Goal: Information Seeking & Learning: Learn about a topic

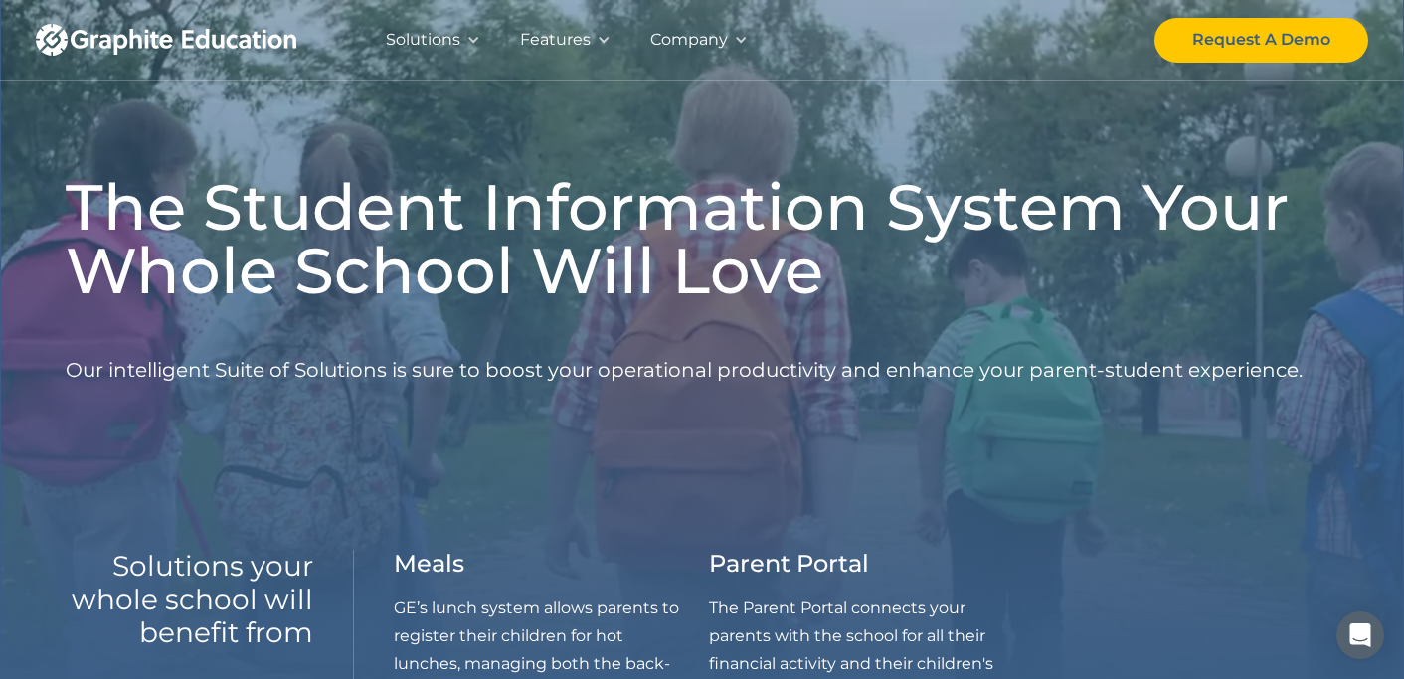
click at [673, 39] on div "Company" at bounding box center [689, 40] width 78 height 28
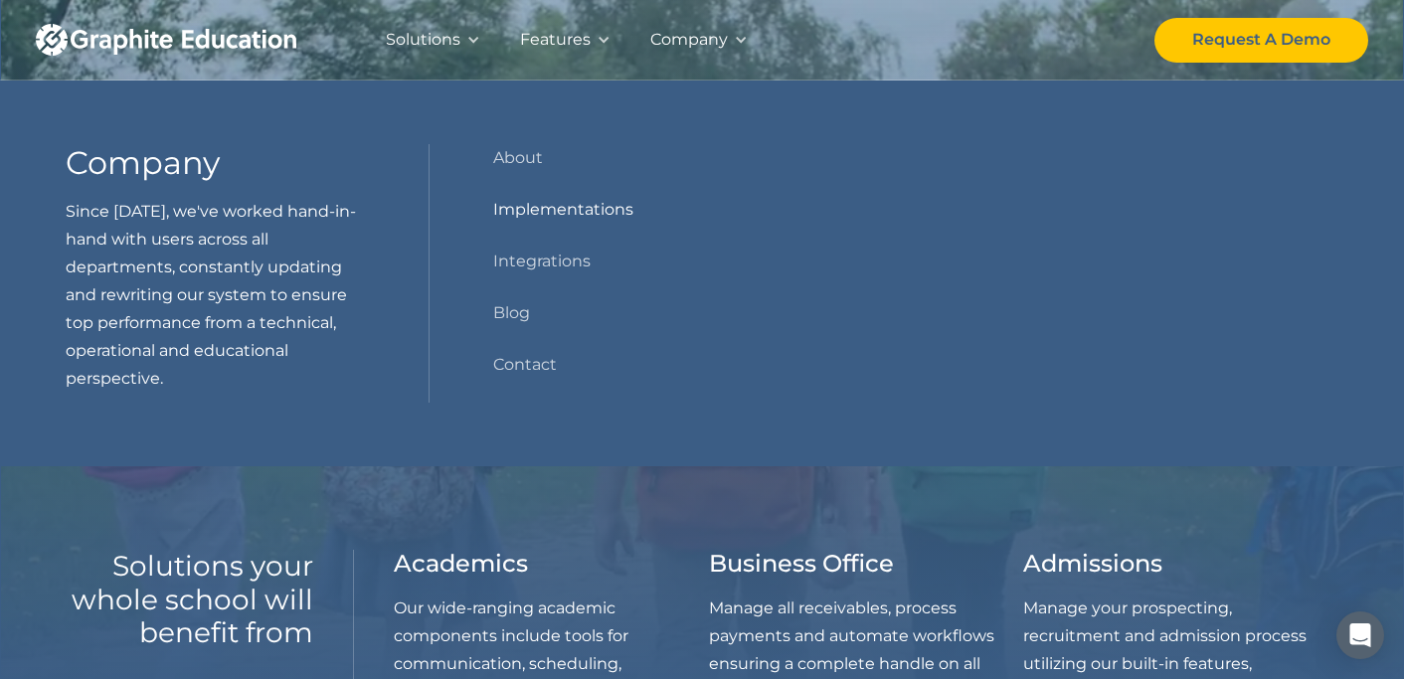
click at [538, 199] on link "Implementations" at bounding box center [563, 210] width 140 height 28
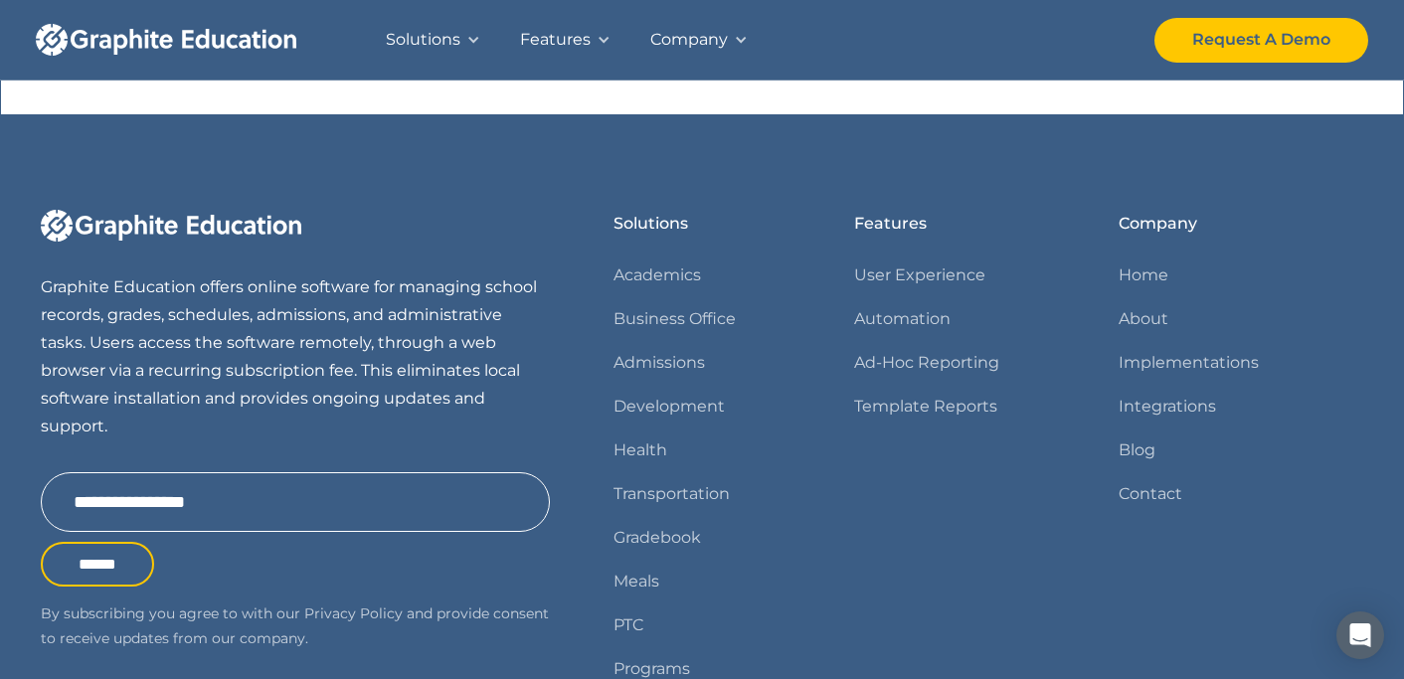
scroll to position [2410, 0]
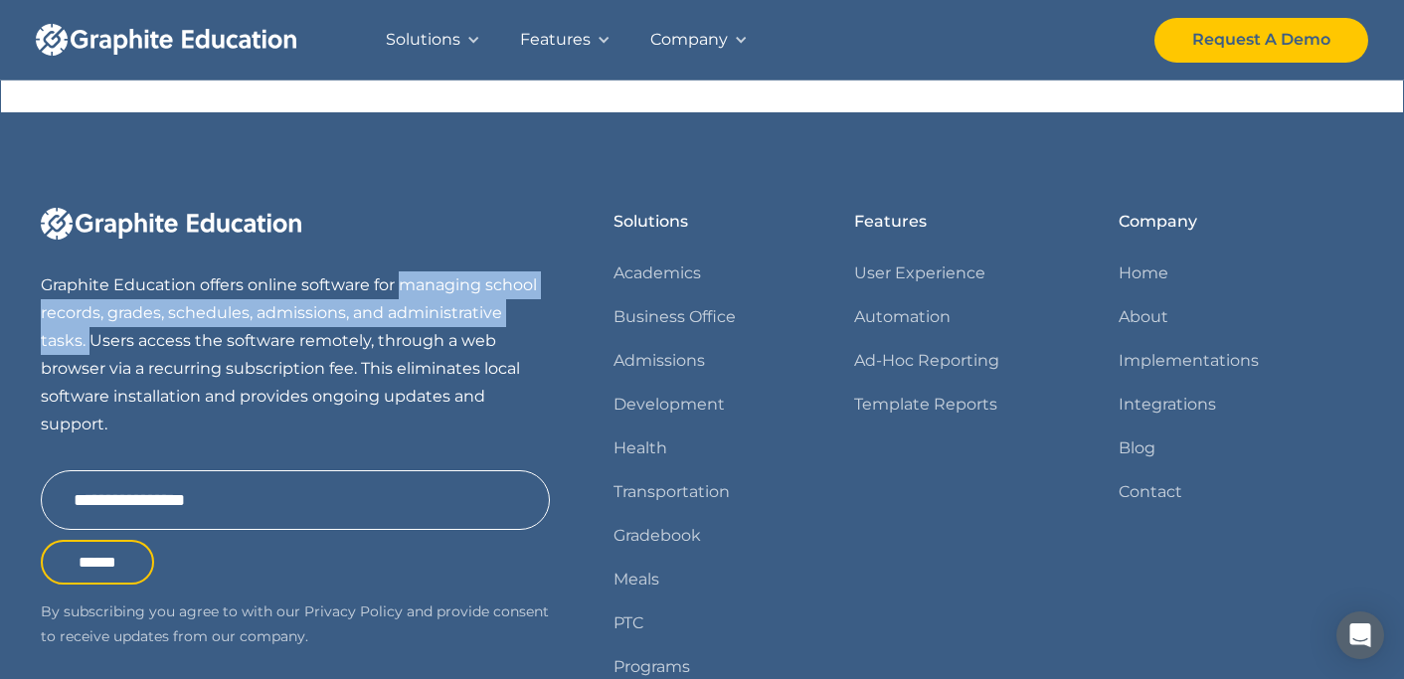
drag, startPoint x: 403, startPoint y: 256, endPoint x: 93, endPoint y: 313, distance: 314.6
click at [93, 313] on p "Graphite Education offers online software for managing school records, grades, …" at bounding box center [295, 354] width 509 height 167
copy p "managing school records, grades, schedules, admissions, and administrative task…"
click at [1140, 303] on link "About" at bounding box center [1144, 317] width 50 height 28
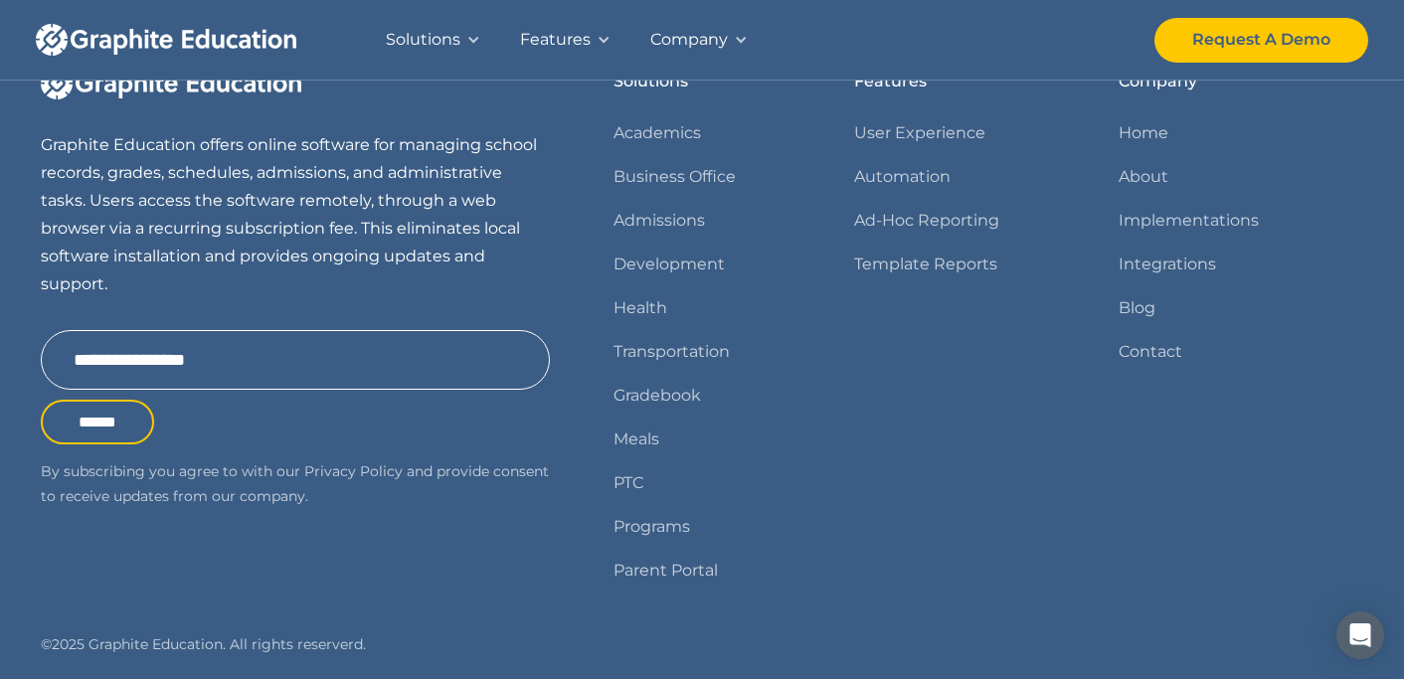
scroll to position [2049, 0]
click at [1156, 276] on link "Integrations" at bounding box center [1167, 263] width 97 height 28
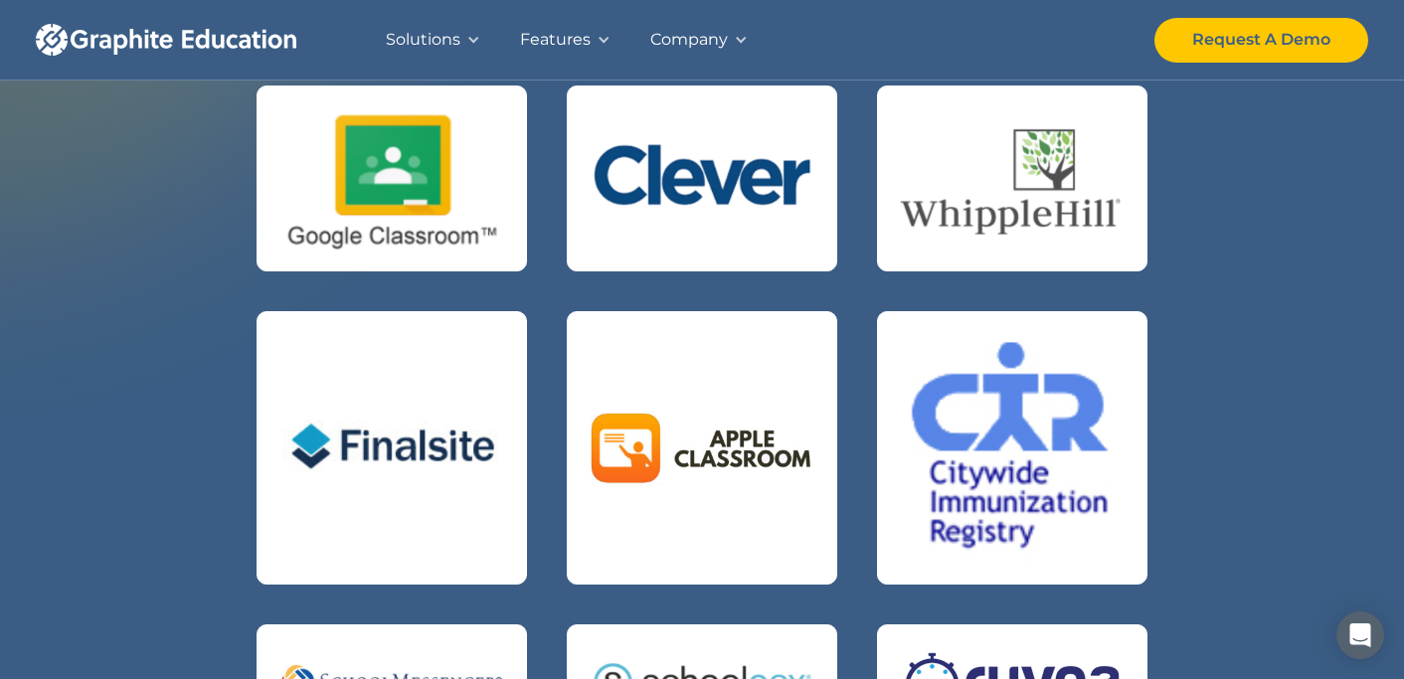
scroll to position [1319, 0]
